Goal: Transaction & Acquisition: Purchase product/service

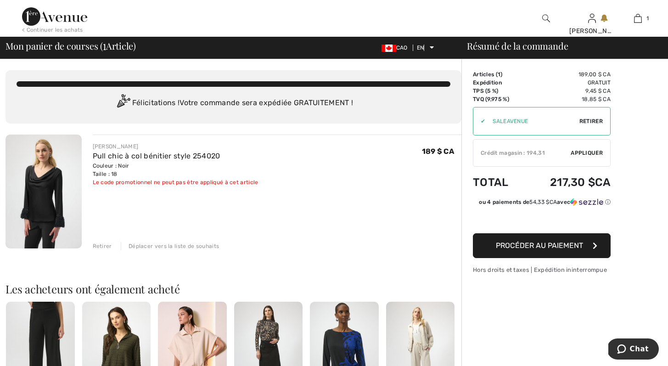
click at [605, 113] on div "✔ Apply Retirer" at bounding box center [542, 121] width 138 height 28
click at [593, 121] on font "Retirer" at bounding box center [590, 121] width 23 height 6
click at [501, 124] on input "TEXT" at bounding box center [521, 121] width 97 height 28
type input "LIVE10"
click at [587, 122] on font "Appliquer" at bounding box center [587, 121] width 32 height 6
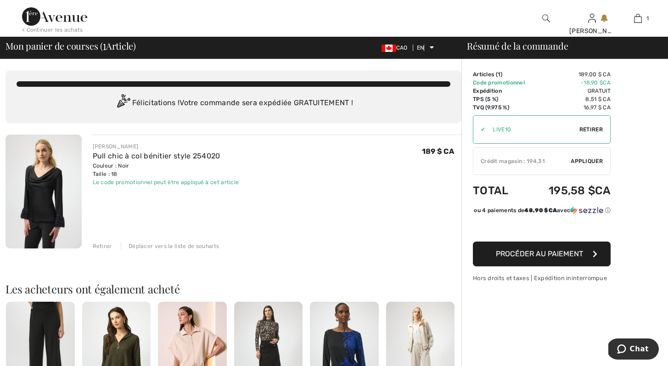
click at [594, 158] on font "Appliquer" at bounding box center [587, 161] width 32 height 6
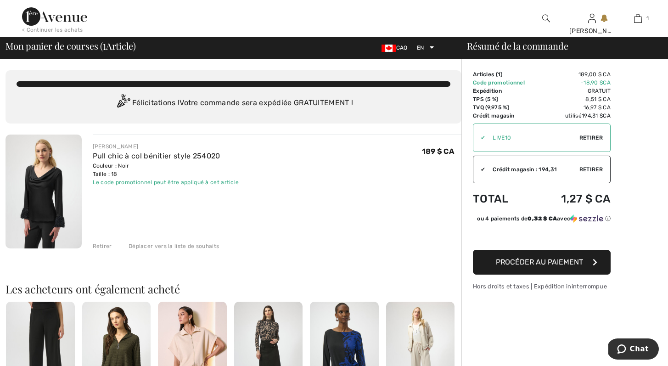
click at [47, 186] on img at bounding box center [44, 192] width 76 height 114
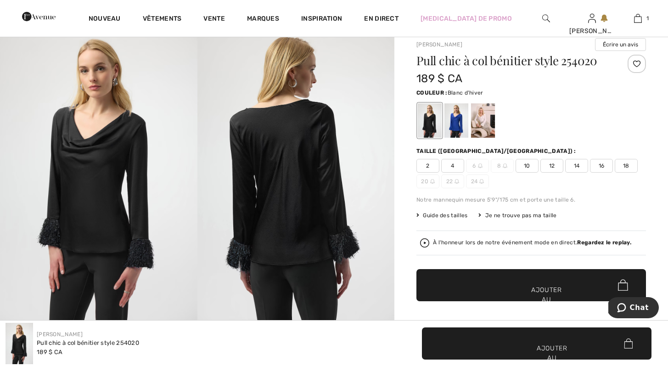
scroll to position [118, 0]
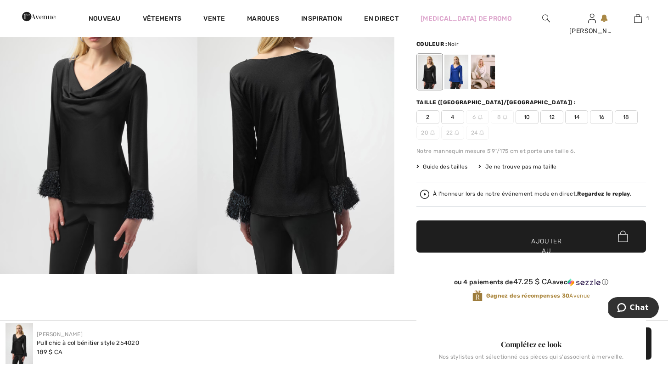
click at [346, 205] on img at bounding box center [295, 126] width 197 height 296
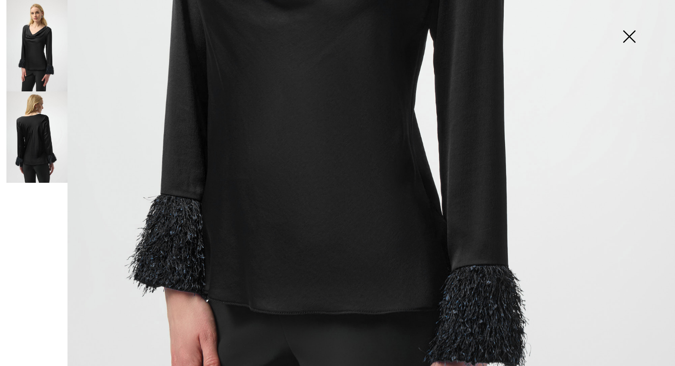
scroll to position [462, 0]
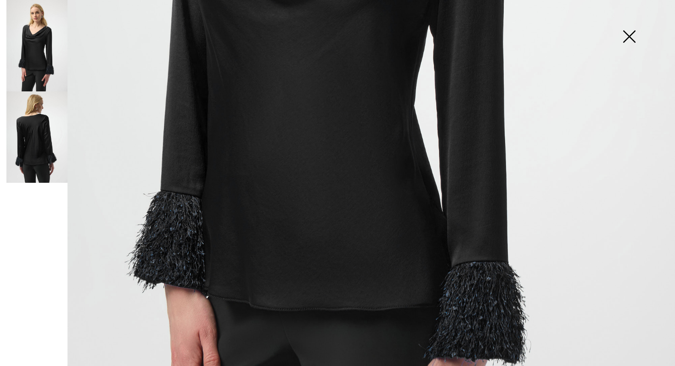
click at [481, 306] on img at bounding box center [337, 43] width 675 height 1011
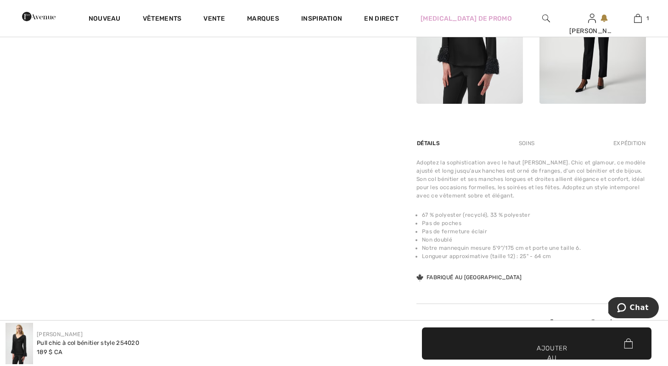
scroll to position [553, 0]
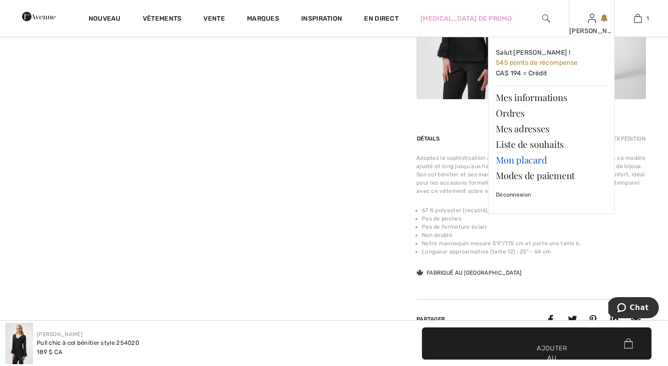
click at [541, 158] on font "Mon placard" at bounding box center [521, 159] width 51 height 12
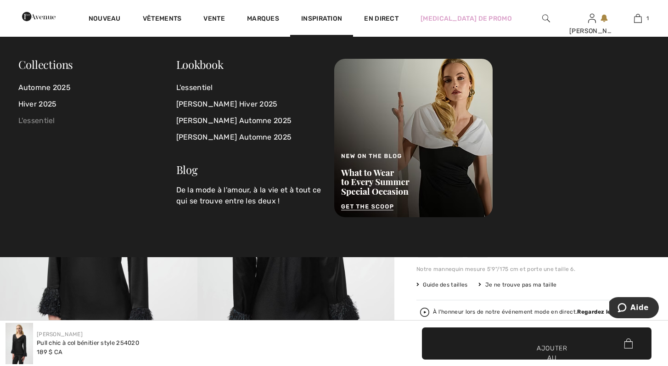
click at [31, 120] on font "L'essentiel" at bounding box center [36, 120] width 37 height 9
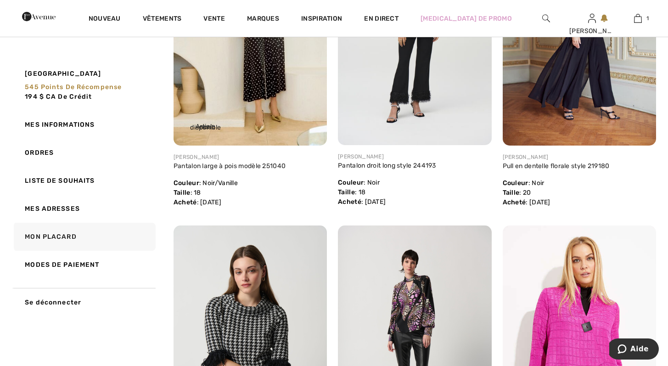
scroll to position [2197, 0]
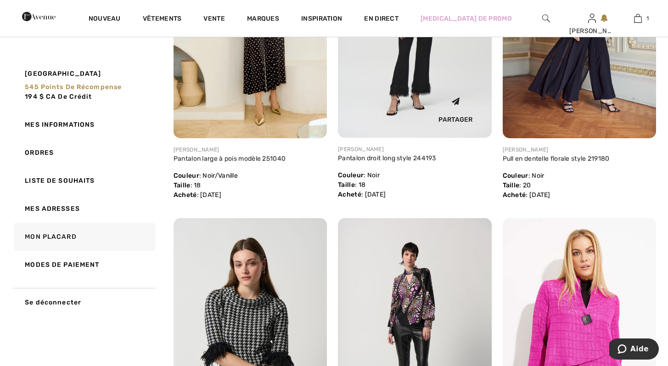
click at [426, 92] on div "Partager" at bounding box center [415, 110] width 140 height 41
click at [453, 72] on img at bounding box center [414, 23] width 153 height 230
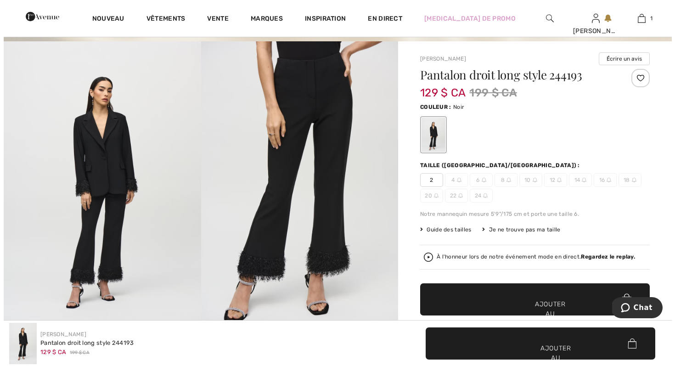
scroll to position [6, 0]
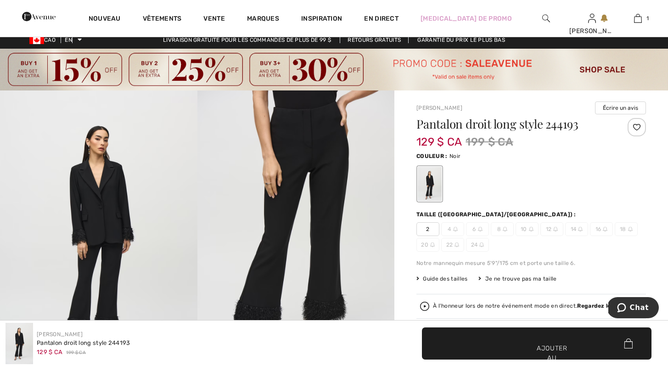
click at [338, 171] on img at bounding box center [295, 238] width 197 height 296
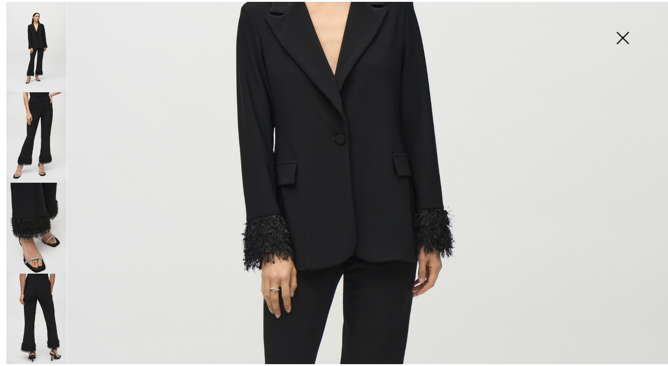
scroll to position [41, 0]
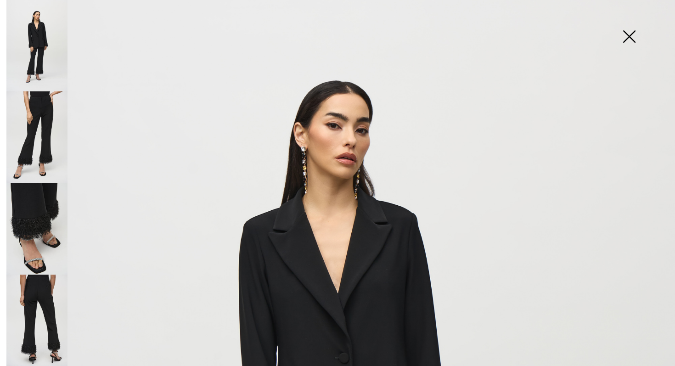
click at [630, 34] on img at bounding box center [629, 37] width 46 height 47
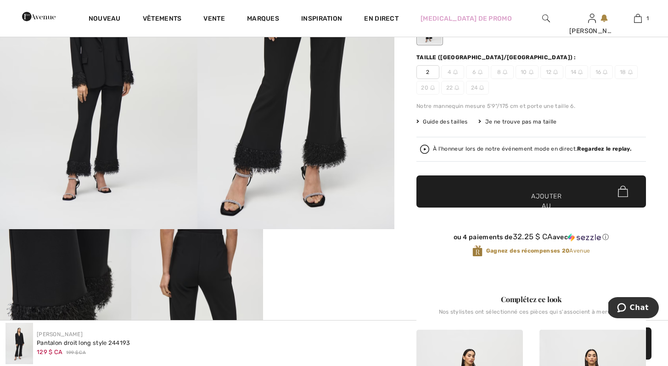
scroll to position [390, 0]
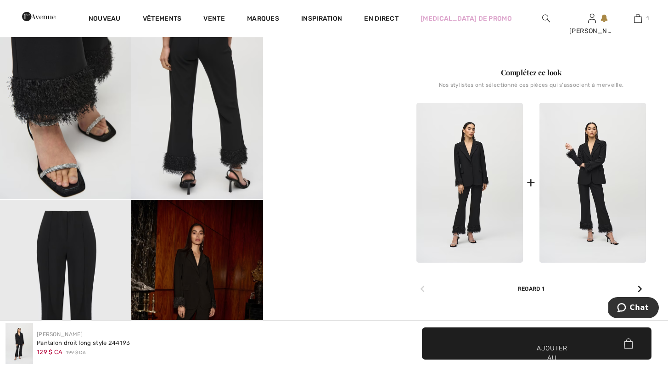
click at [480, 167] on img at bounding box center [469, 183] width 107 height 160
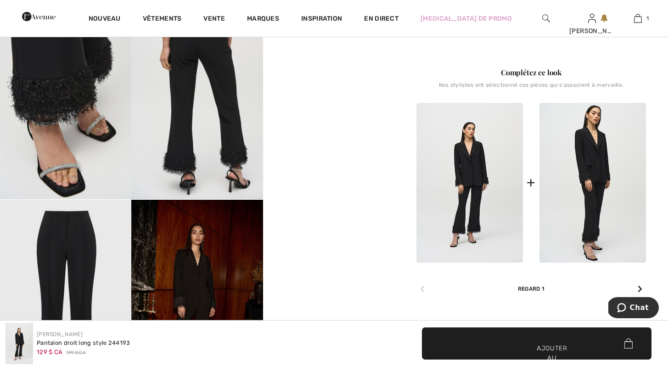
click at [600, 173] on img at bounding box center [592, 183] width 107 height 160
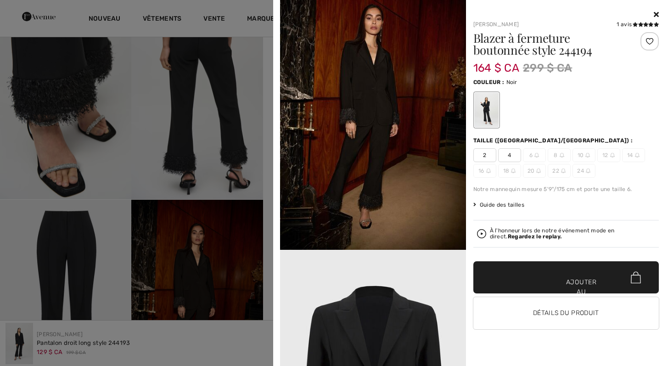
scroll to position [1102, 0]
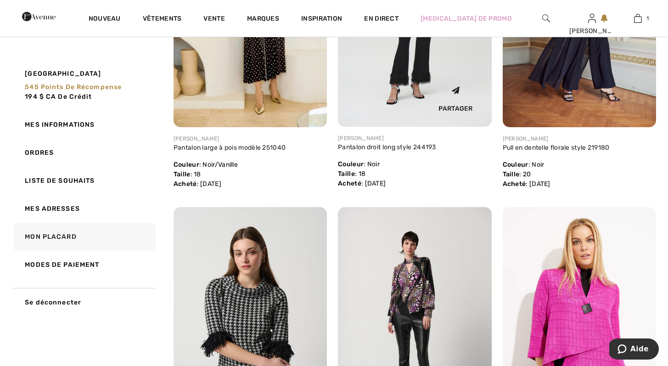
scroll to position [2055, 0]
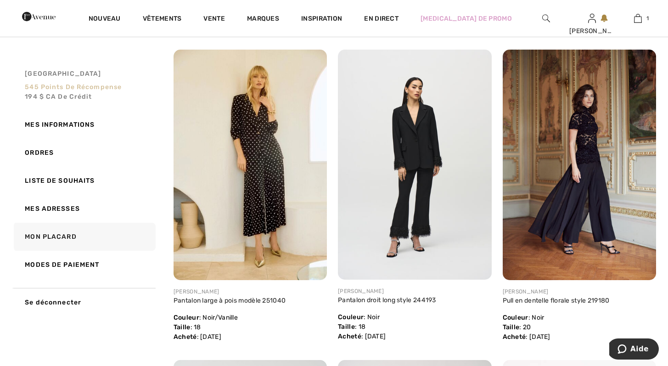
click at [63, 96] on font "194 $ CA de crédit" at bounding box center [58, 97] width 67 height 8
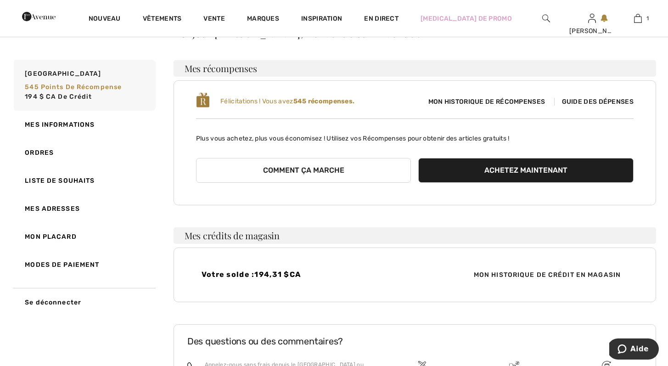
scroll to position [0, 0]
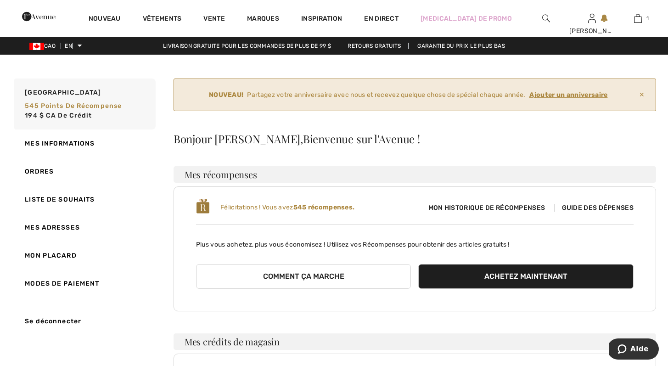
click at [567, 95] on font "Ajouter un anniversaire" at bounding box center [568, 95] width 78 height 8
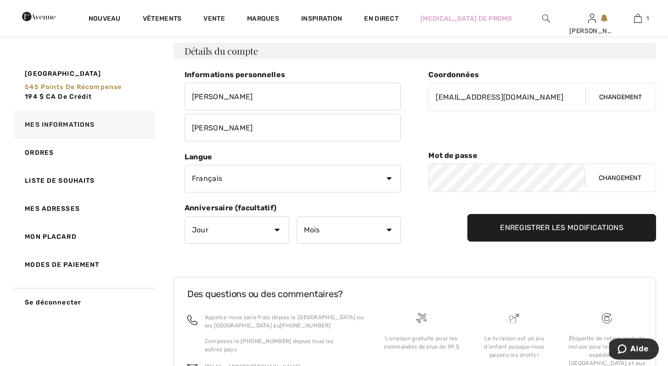
scroll to position [131, 0]
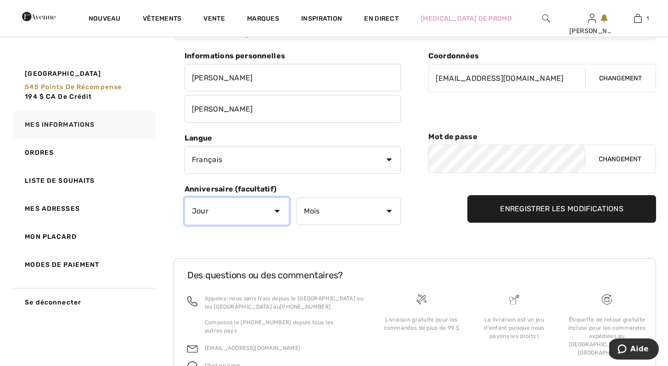
click at [220, 215] on select "Jour 1 2 3 4 5 6 7 8 9 10 11 12 13 14 15 16 17 18 19 20 21 22 23 24 25 26 27 28…" at bounding box center [237, 211] width 105 height 28
select select "16"
click at [185, 197] on select "Jour 1 2 3 4 5 6 7 8 9 10 11 12 13 14 15 16 17 18 19 20 21 22 23 24 25 26 27 28…" at bounding box center [237, 211] width 105 height 28
click at [343, 203] on select "Mois Janvier Février Mars Avril Peut Juin Juillet Août Septembre Octobre Novemb…" at bounding box center [349, 211] width 105 height 28
select select "1"
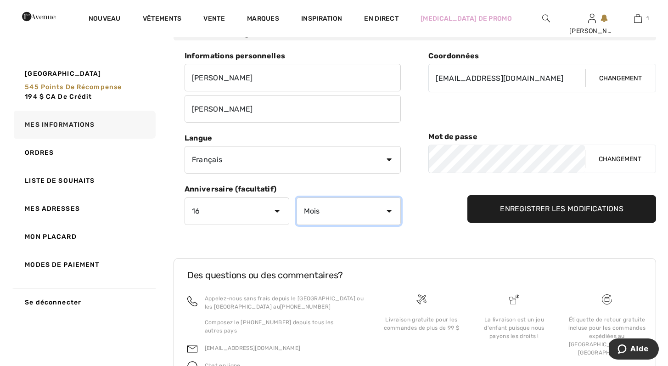
click at [297, 197] on select "Mois Janvier Février Mars Avril Peut Juin Juillet Août Septembre Octobre Novemb…" at bounding box center [349, 211] width 105 height 28
click at [552, 213] on input "Enregistrer les modifications" at bounding box center [561, 209] width 189 height 28
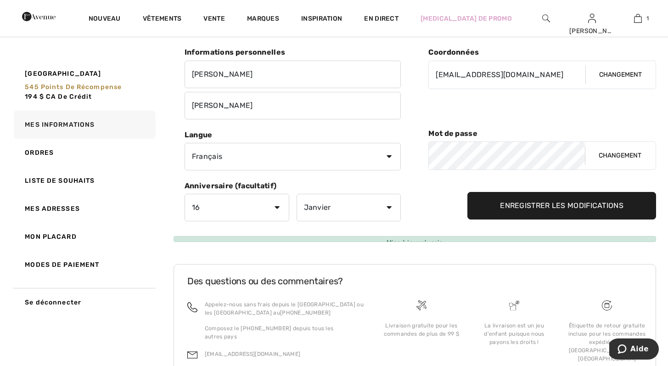
scroll to position [77, 0]
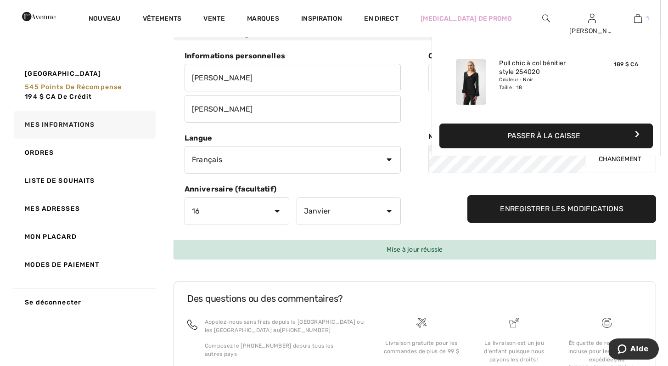
click at [639, 17] on img at bounding box center [638, 18] width 8 height 11
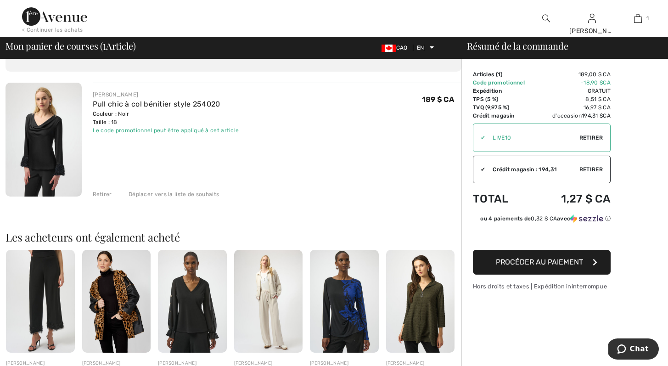
scroll to position [51, 0]
click at [555, 262] on font "Procéder au paiement" at bounding box center [539, 262] width 87 height 9
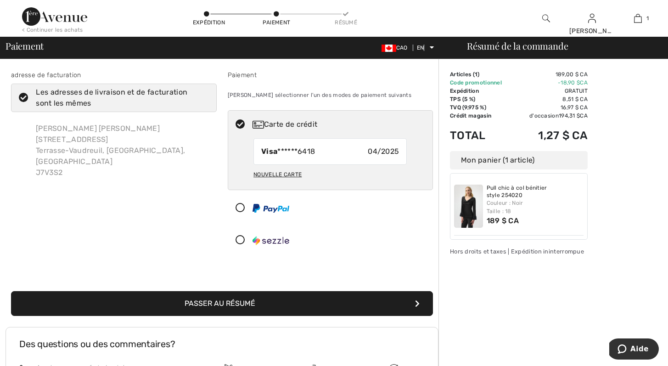
click at [239, 208] on icon at bounding box center [240, 208] width 24 height 10
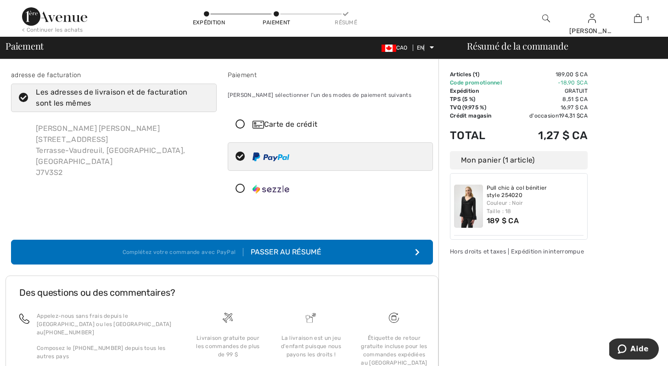
click at [333, 255] on button "Complétez votre commande avec PayPal Passer au résumé" at bounding box center [222, 252] width 422 height 25
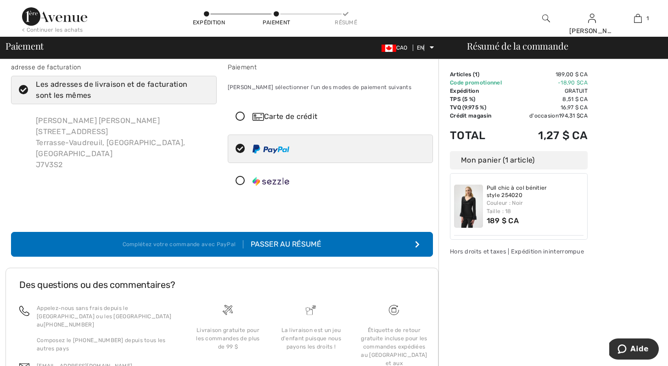
scroll to position [6, 0]
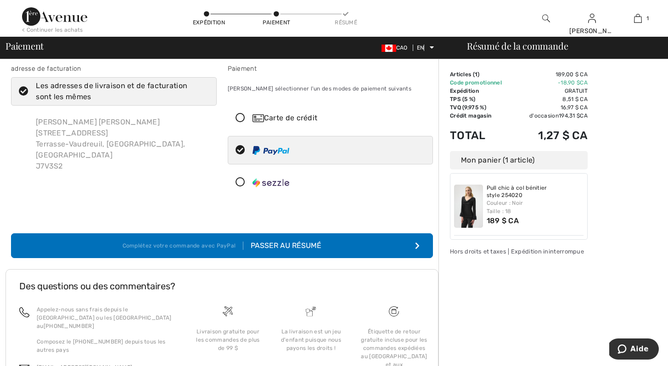
click at [292, 246] on font "Passer au résumé" at bounding box center [286, 245] width 71 height 9
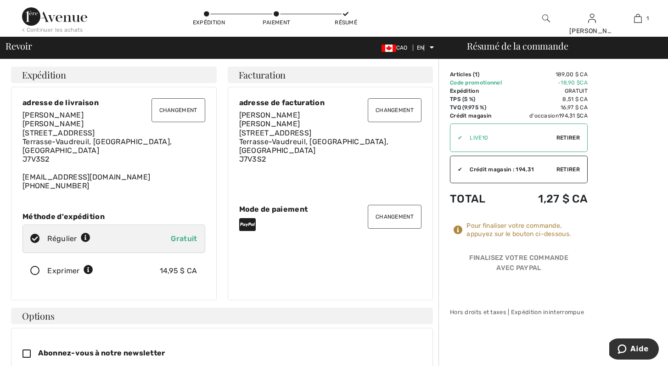
click at [394, 213] on font "Changement" at bounding box center [395, 216] width 38 height 6
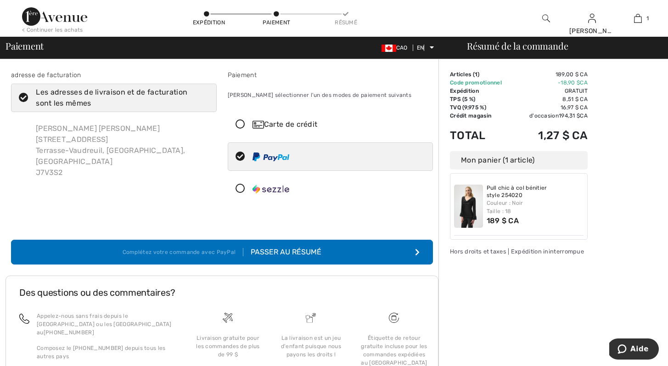
click at [240, 124] on icon at bounding box center [240, 125] width 24 height 10
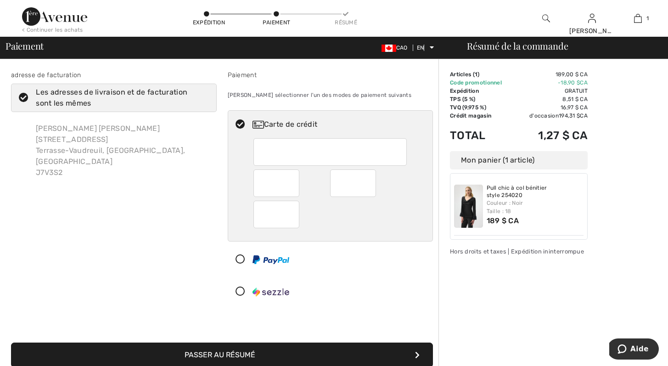
click at [381, 275] on div "Carte de crédit" at bounding box center [331, 208] width 206 height 196
click at [399, 279] on div at bounding box center [331, 291] width 206 height 28
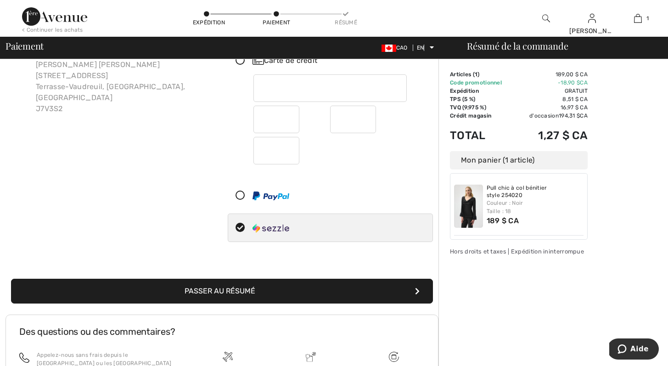
scroll to position [67, 0]
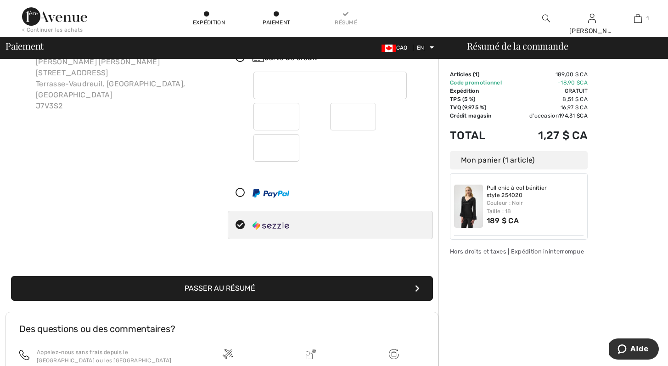
click at [259, 286] on button "Passer au résumé" at bounding box center [222, 288] width 422 height 25
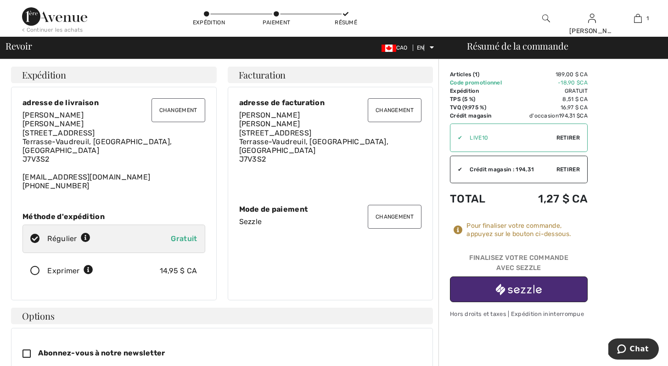
click at [383, 211] on button "Changement" at bounding box center [395, 217] width 54 height 24
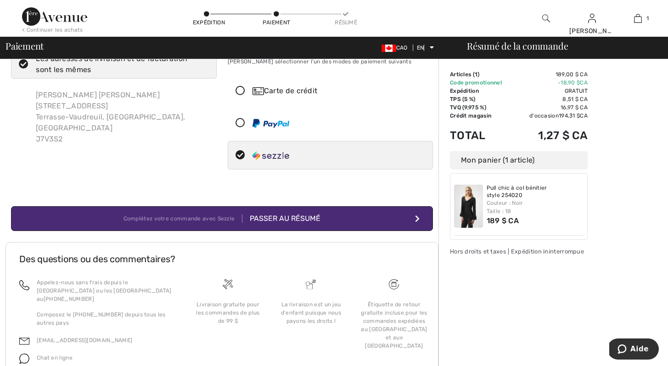
click at [242, 95] on icon at bounding box center [240, 91] width 24 height 10
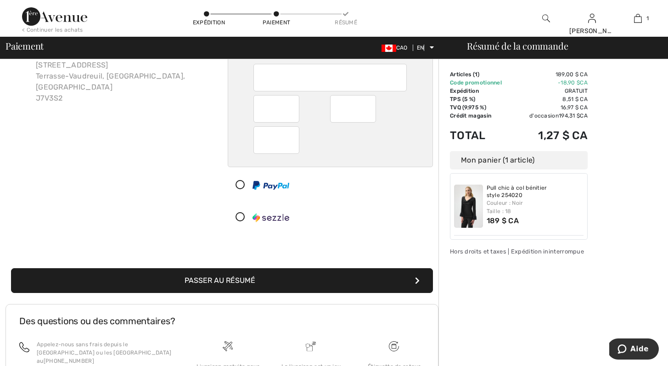
scroll to position [75, 0]
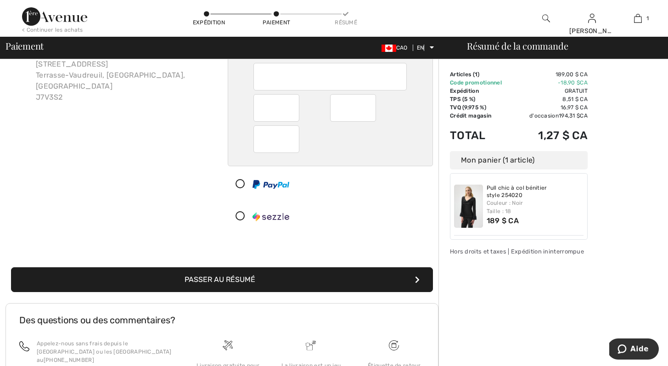
click at [239, 183] on icon at bounding box center [240, 184] width 24 height 10
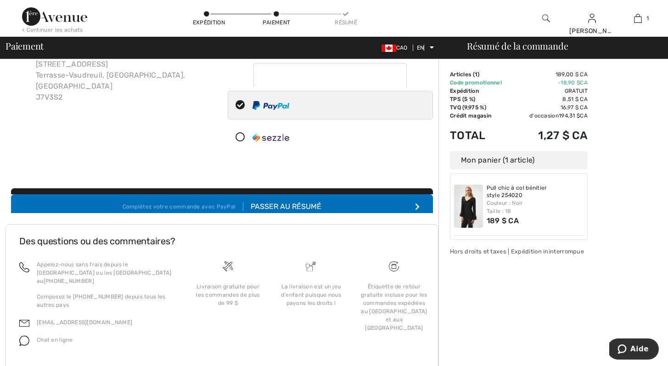
scroll to position [71, 0]
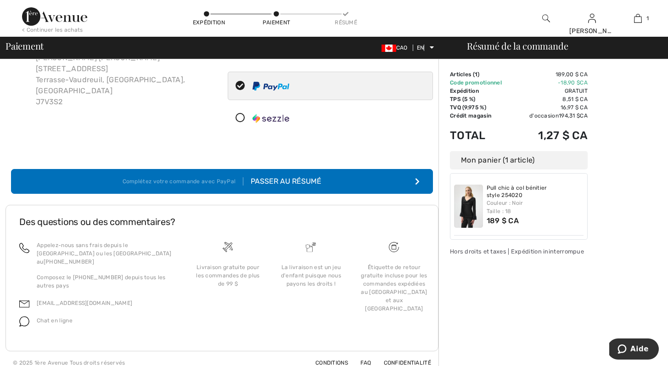
click at [348, 180] on button "Complétez votre commande avec PayPal Passer au résumé" at bounding box center [222, 181] width 422 height 25
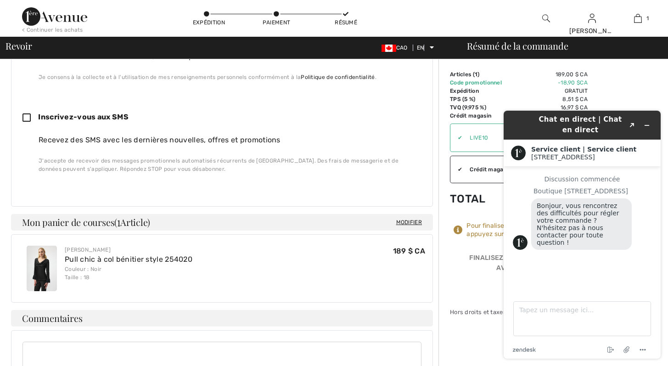
scroll to position [335, 0]
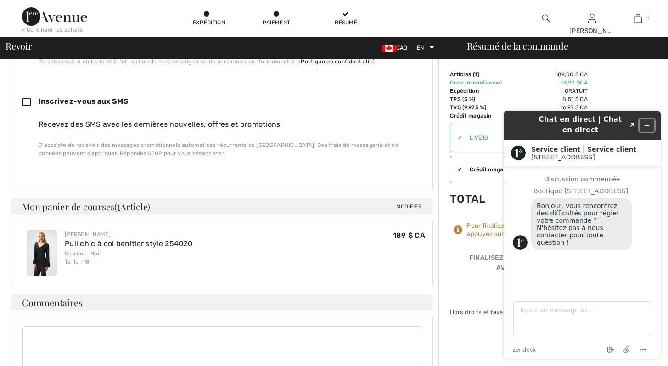
click at [653, 127] on button "Réduire le widget" at bounding box center [646, 125] width 15 height 13
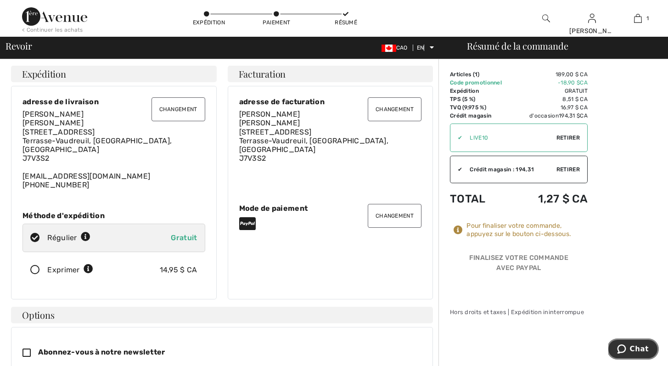
scroll to position [0, 0]
click at [392, 213] on font "Changement" at bounding box center [395, 216] width 38 height 6
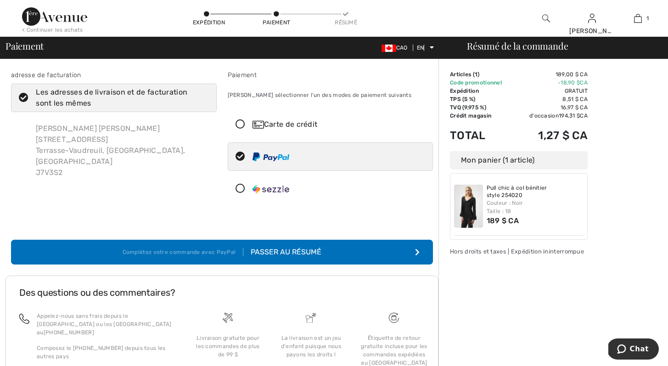
click at [369, 255] on button "Complétez votre commande avec PayPal Passer au résumé" at bounding box center [222, 252] width 422 height 25
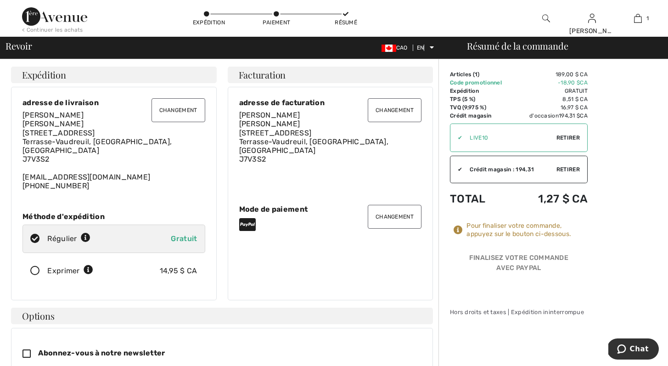
click at [568, 137] on font "Retirer" at bounding box center [567, 138] width 23 height 6
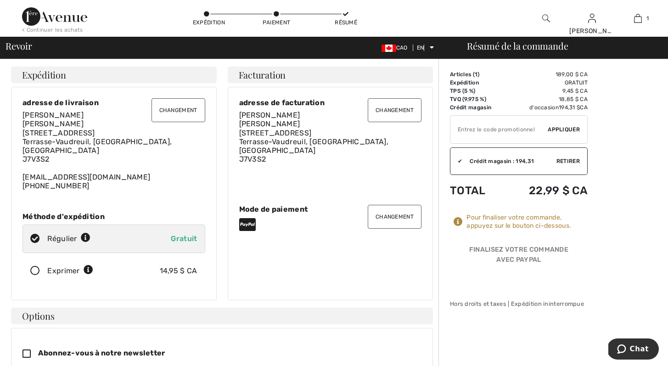
click at [472, 130] on input "TEXT" at bounding box center [498, 130] width 97 height 28
type input "LIVE10"
click at [566, 129] on font "Appliquer" at bounding box center [564, 129] width 32 height 6
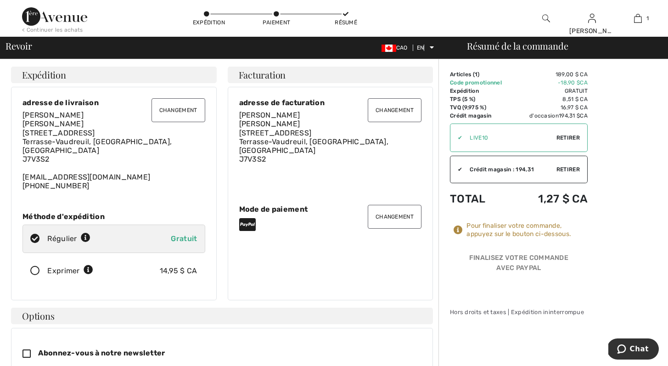
click at [415, 208] on button "Changement" at bounding box center [395, 217] width 54 height 24
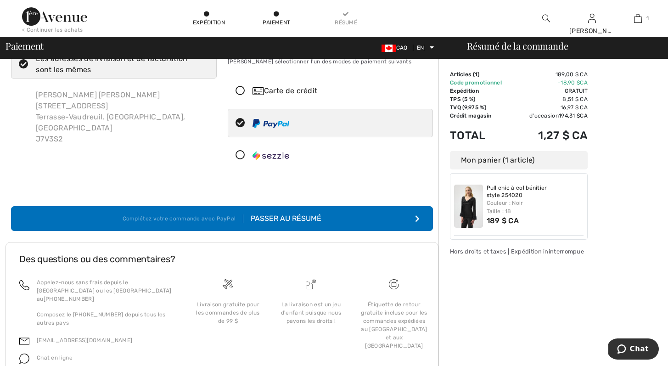
click at [301, 91] on font "Carte de crédit" at bounding box center [291, 90] width 54 height 9
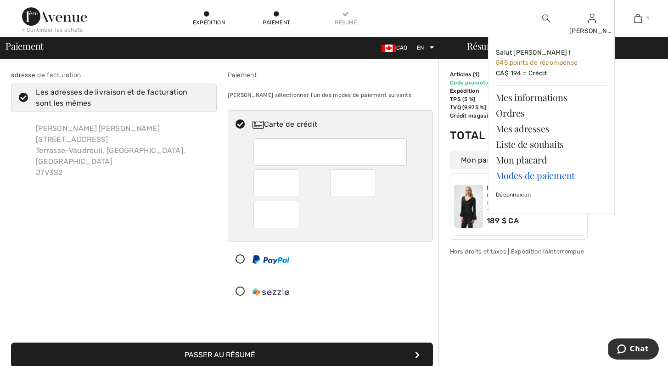
click at [563, 174] on font "Modes de paiement" at bounding box center [535, 175] width 79 height 12
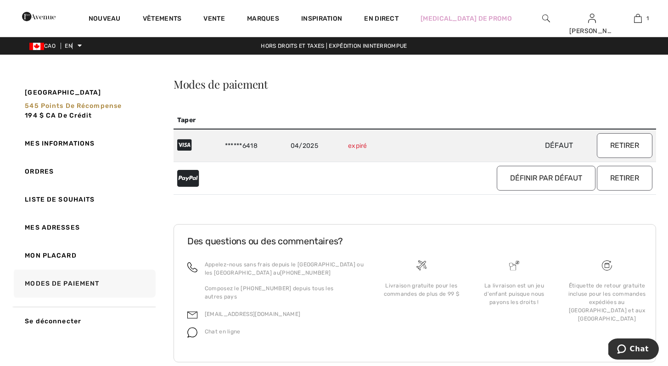
click at [629, 146] on font "Retirer" at bounding box center [624, 145] width 29 height 9
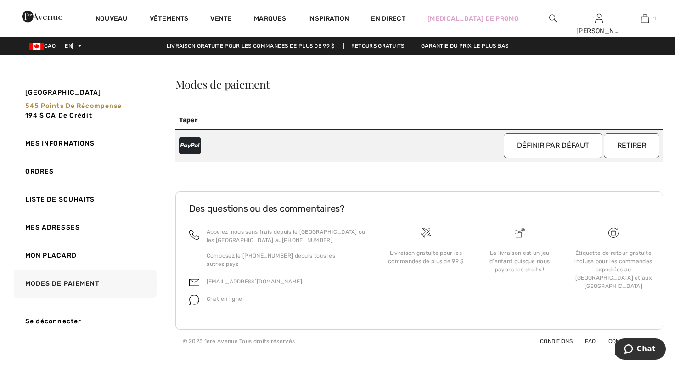
click at [633, 145] on font "Retirer" at bounding box center [631, 145] width 29 height 9
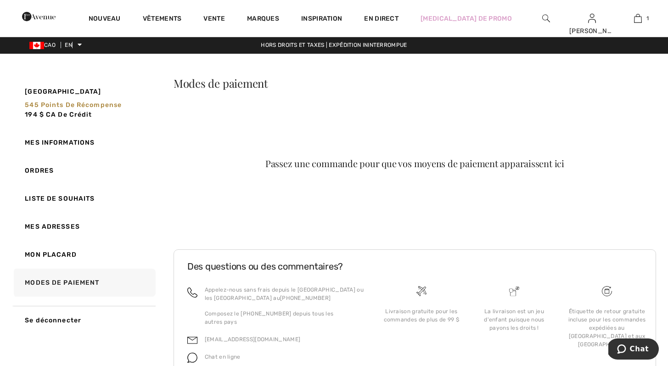
scroll to position [14, 0]
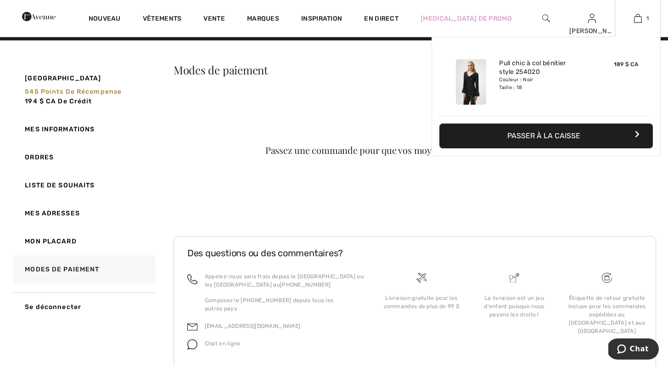
click at [633, 24] on div "1 Ajouté au panier Joseph Ribkoff Pull chic à col bénitier style 254020 189 $ C…" at bounding box center [638, 18] width 46 height 37
click at [578, 139] on font "Passer à la caisse" at bounding box center [543, 135] width 73 height 9
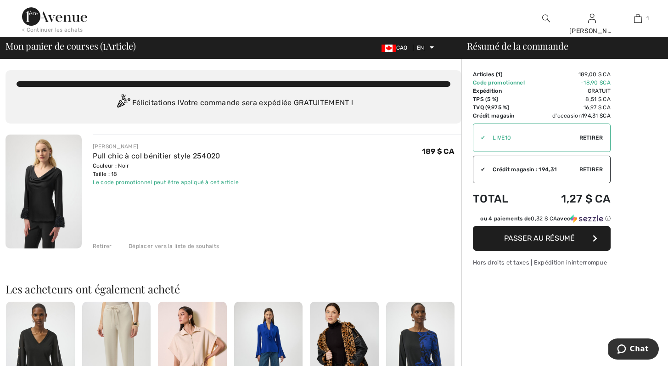
click at [551, 240] on font "Passer au résumé" at bounding box center [539, 238] width 71 height 9
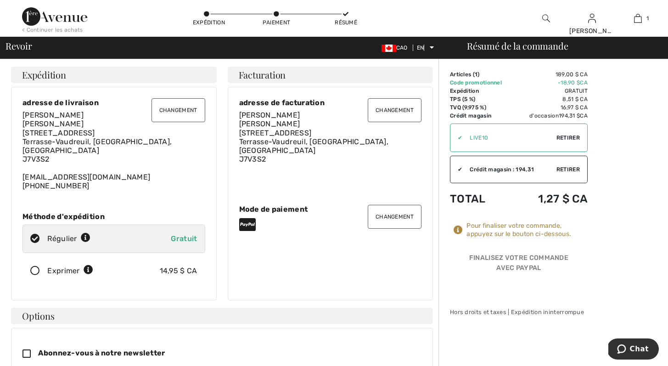
click at [399, 213] on font "Changement" at bounding box center [395, 216] width 38 height 6
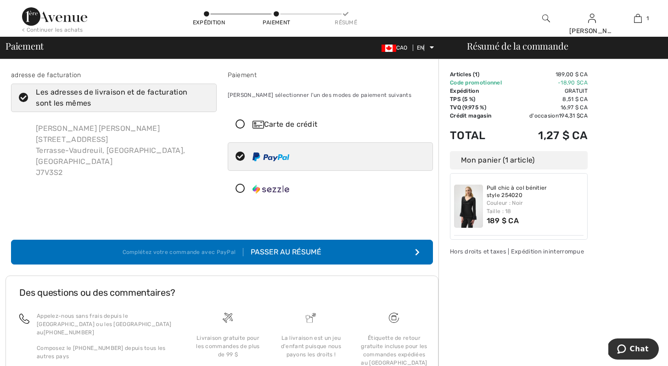
click at [237, 124] on icon at bounding box center [240, 125] width 24 height 10
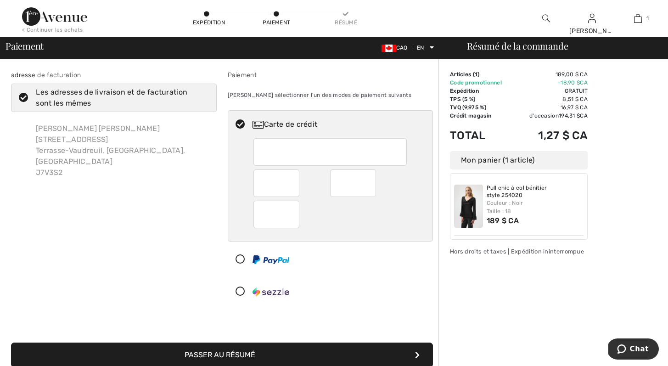
click at [293, 213] on div at bounding box center [276, 215] width 46 height 28
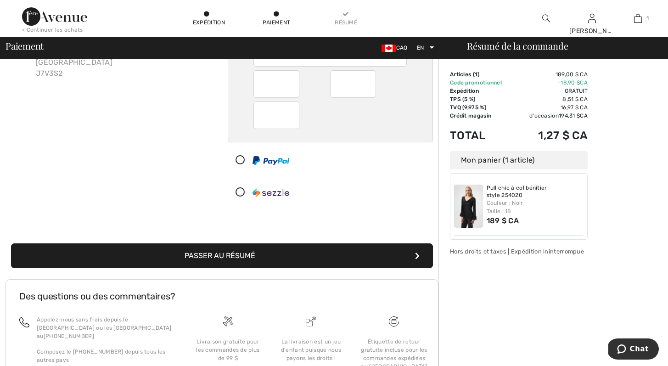
scroll to position [158, 0]
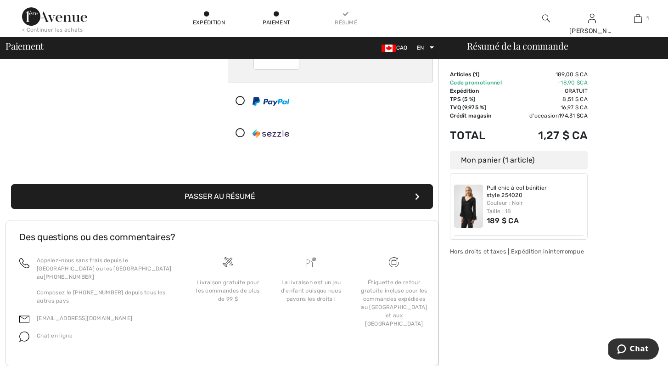
click at [311, 196] on button "Passer au résumé" at bounding box center [222, 196] width 422 height 25
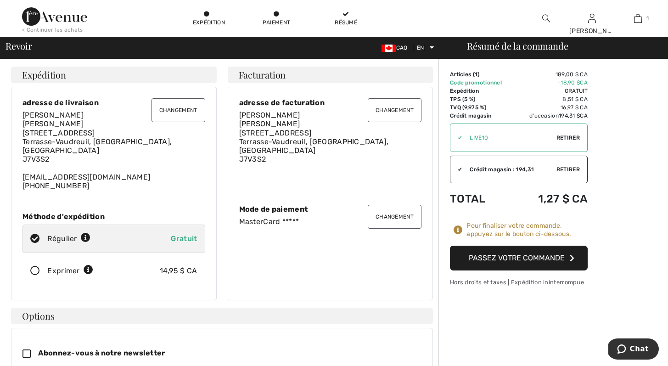
click at [554, 256] on font "Passez votre commande" at bounding box center [517, 257] width 96 height 9
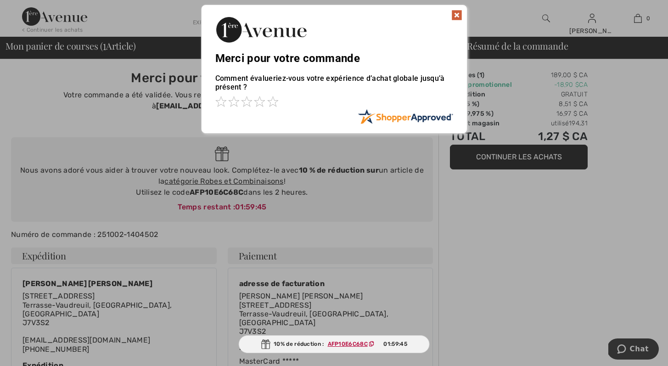
click at [460, 18] on img at bounding box center [456, 15] width 11 height 11
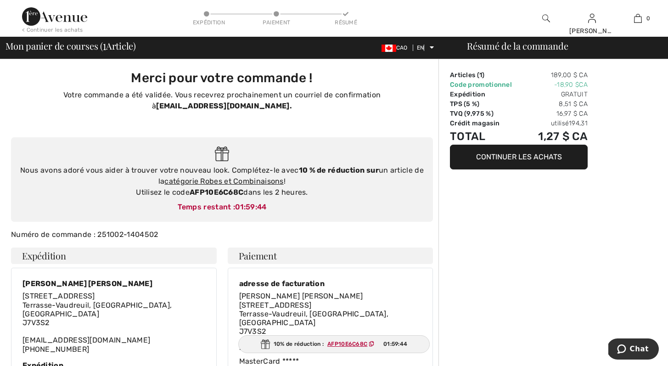
click at [531, 157] on font "Continuer les achats" at bounding box center [519, 156] width 86 height 9
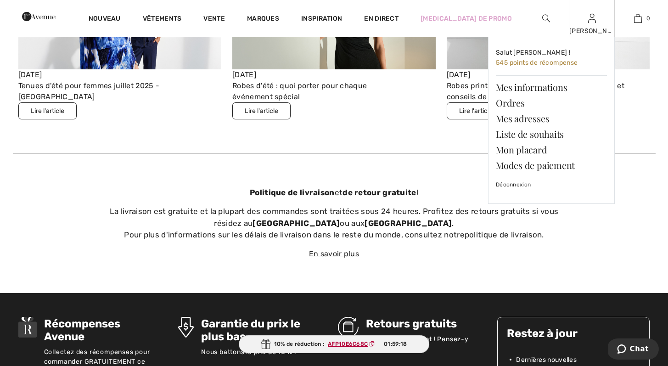
scroll to position [2789, 0]
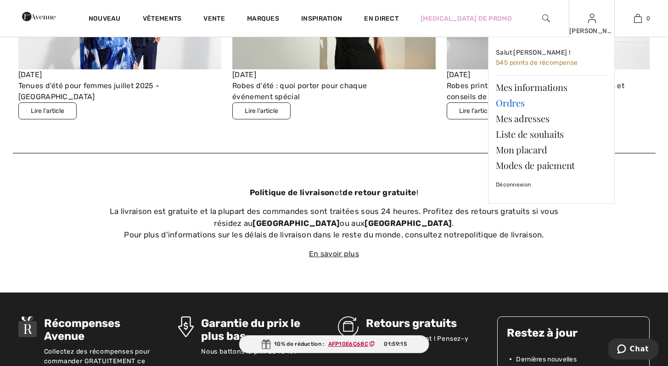
click at [510, 104] on font "Ordres" at bounding box center [510, 102] width 29 height 12
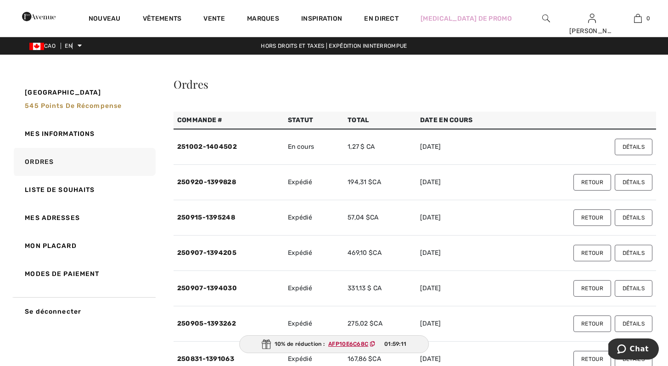
click at [630, 146] on font "Détails" at bounding box center [633, 147] width 22 height 6
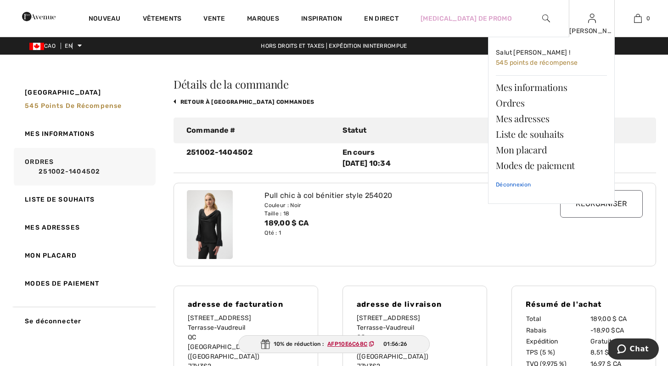
click at [520, 183] on font "Déconnexion" at bounding box center [513, 184] width 35 height 6
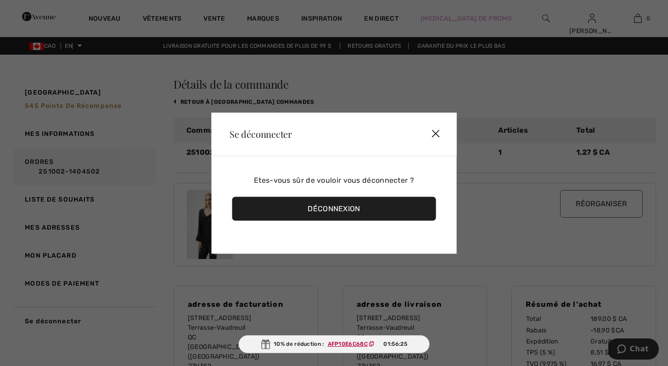
click at [332, 212] on font "Déconnexion" at bounding box center [334, 208] width 52 height 9
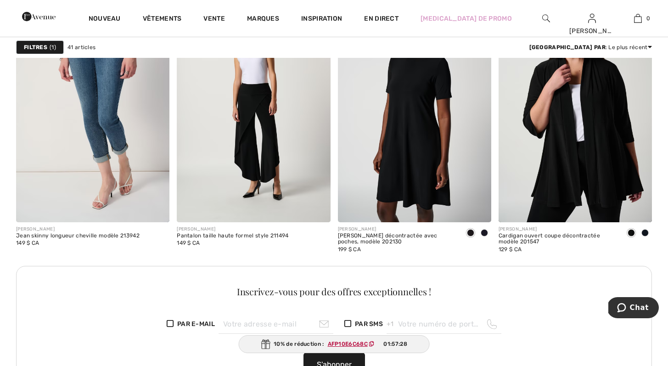
scroll to position [3481, 0]
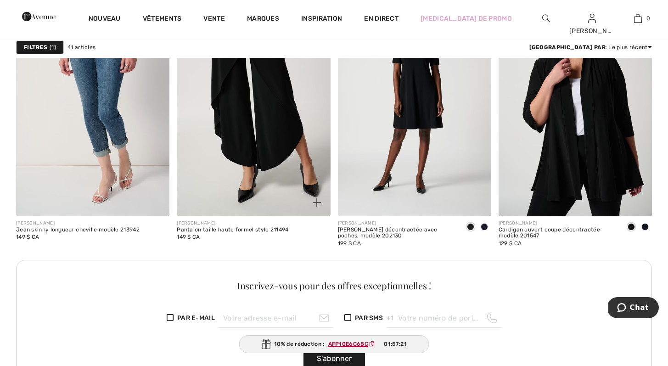
click at [277, 196] on img at bounding box center [253, 101] width 153 height 230
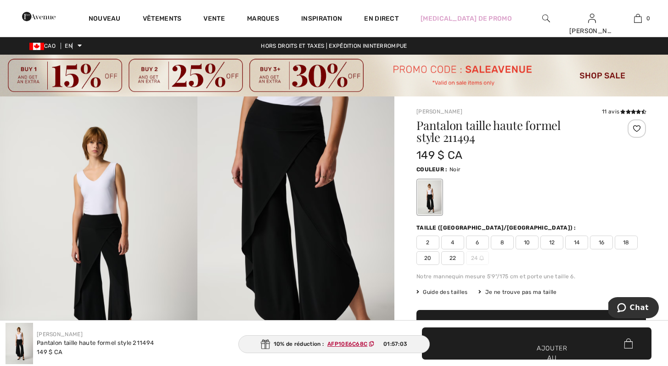
click at [301, 200] on img at bounding box center [295, 244] width 197 height 296
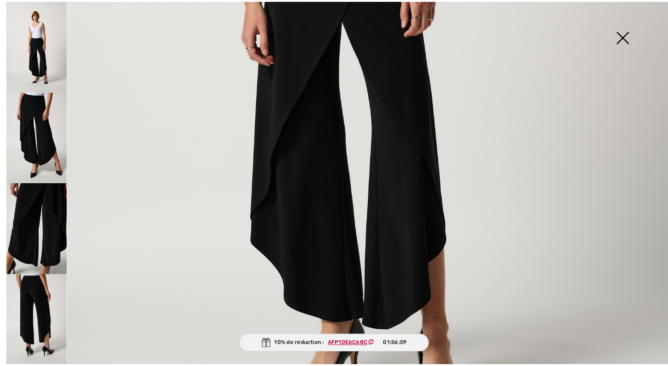
scroll to position [636, 0]
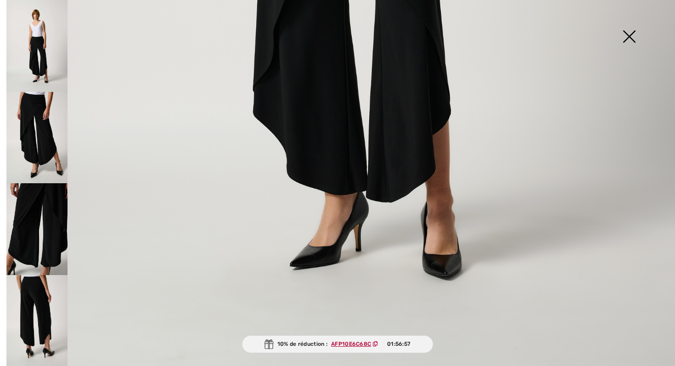
click at [632, 32] on img at bounding box center [629, 37] width 46 height 47
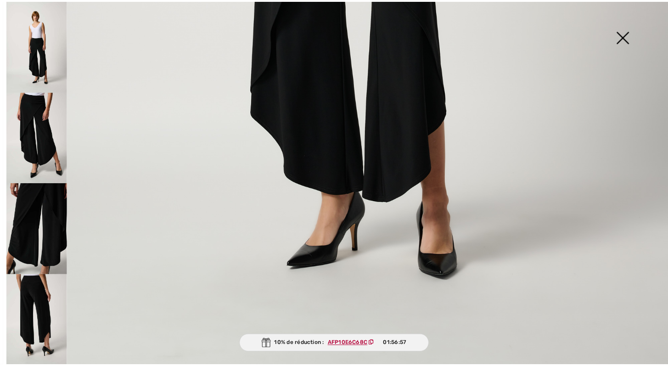
scroll to position [626, 0]
